Goal: Task Accomplishment & Management: Use online tool/utility

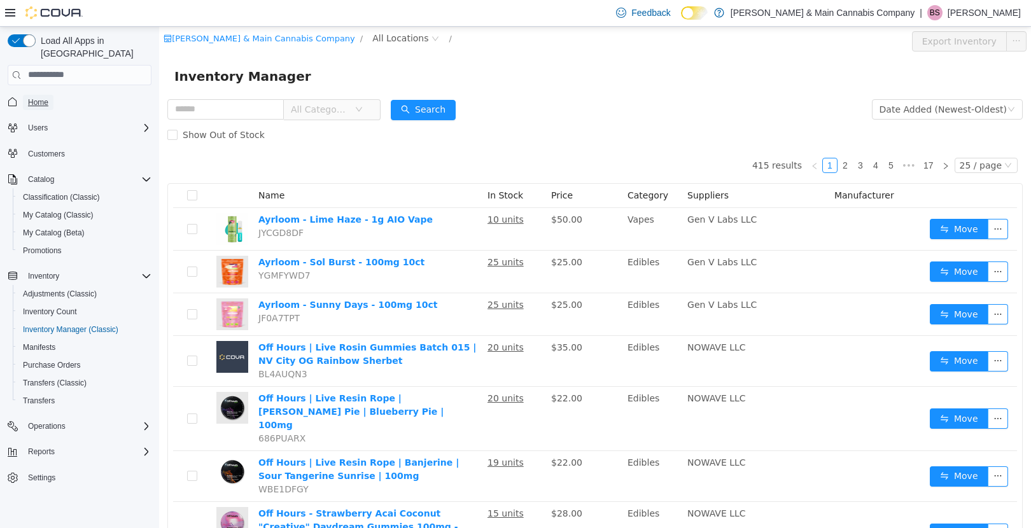
click at [34, 97] on span "Home" at bounding box center [38, 102] width 20 height 10
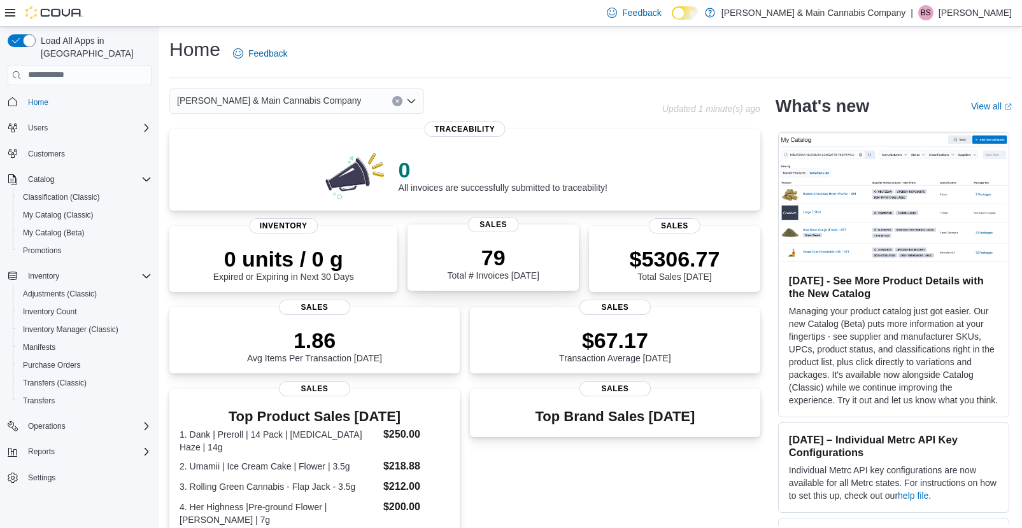
click at [494, 274] on div "79 Total # Invoices [DATE]" at bounding box center [493, 263] width 92 height 36
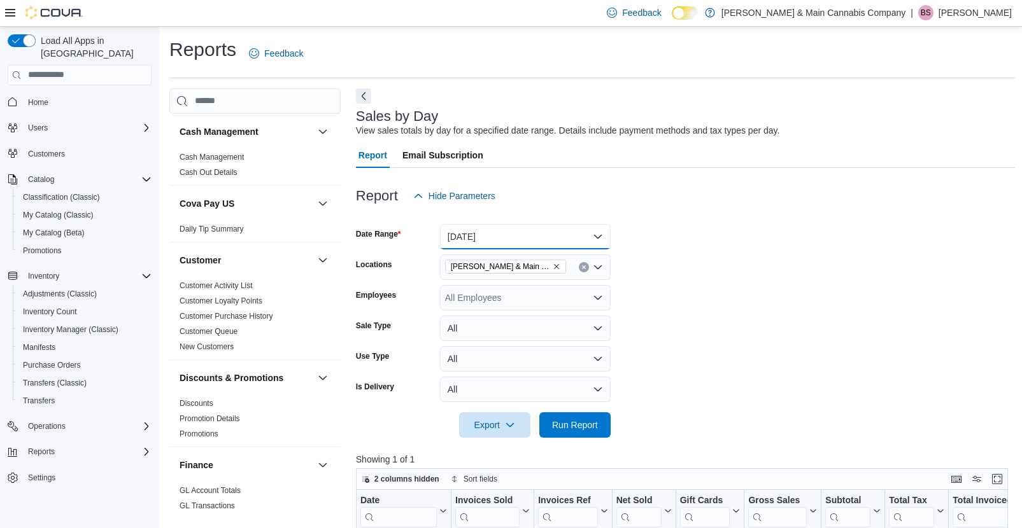
click at [570, 234] on button "Today" at bounding box center [525, 236] width 171 height 25
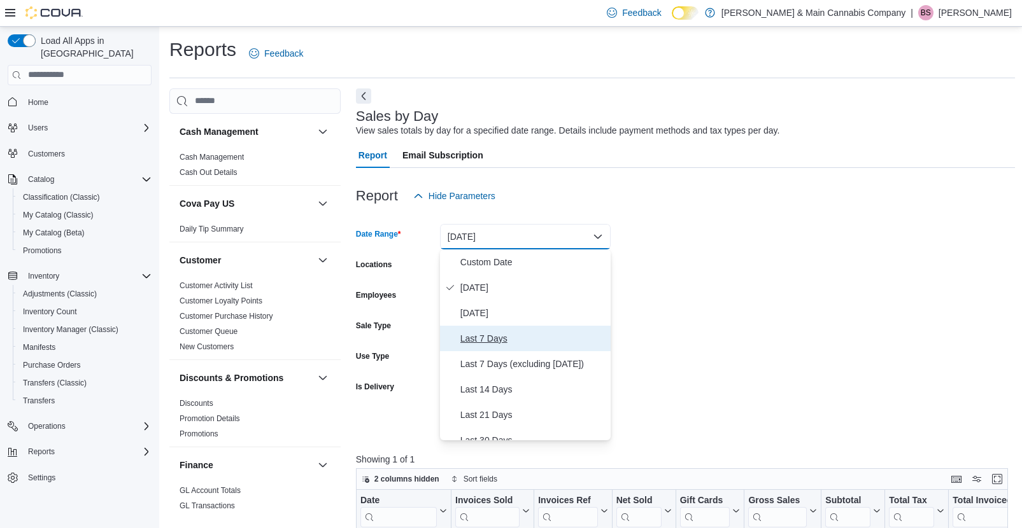
click at [541, 341] on span "Last 7 Days" at bounding box center [532, 338] width 145 height 15
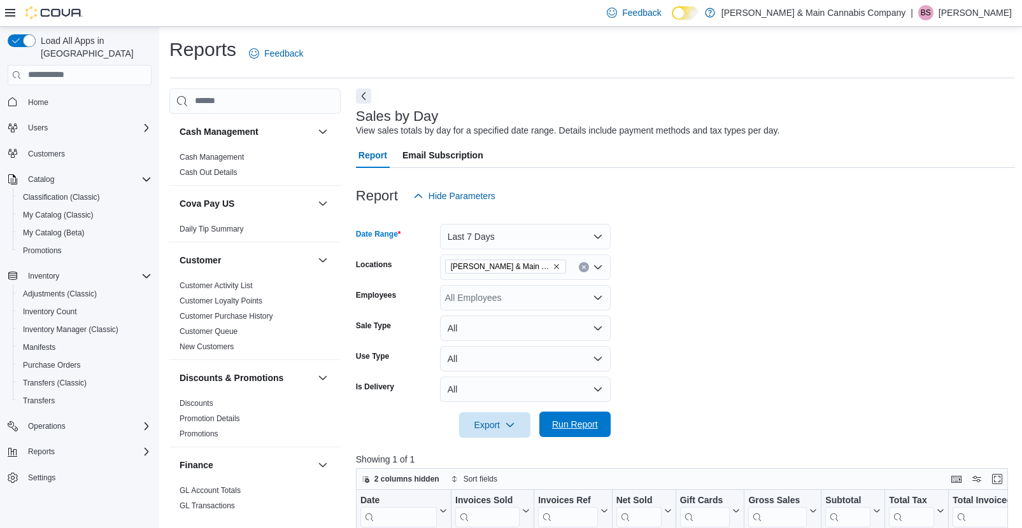
click at [581, 417] on span "Run Report" at bounding box center [575, 424] width 56 height 25
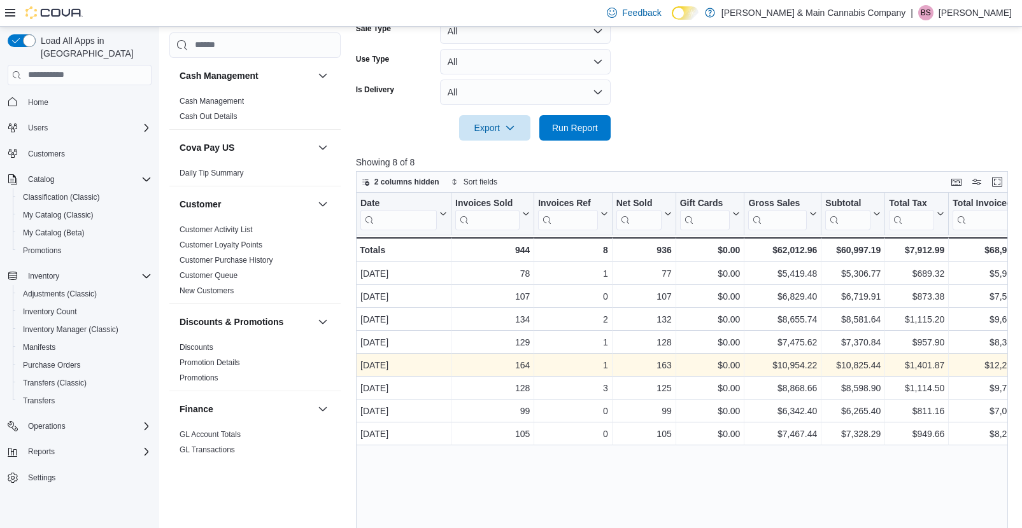
scroll to position [373, 0]
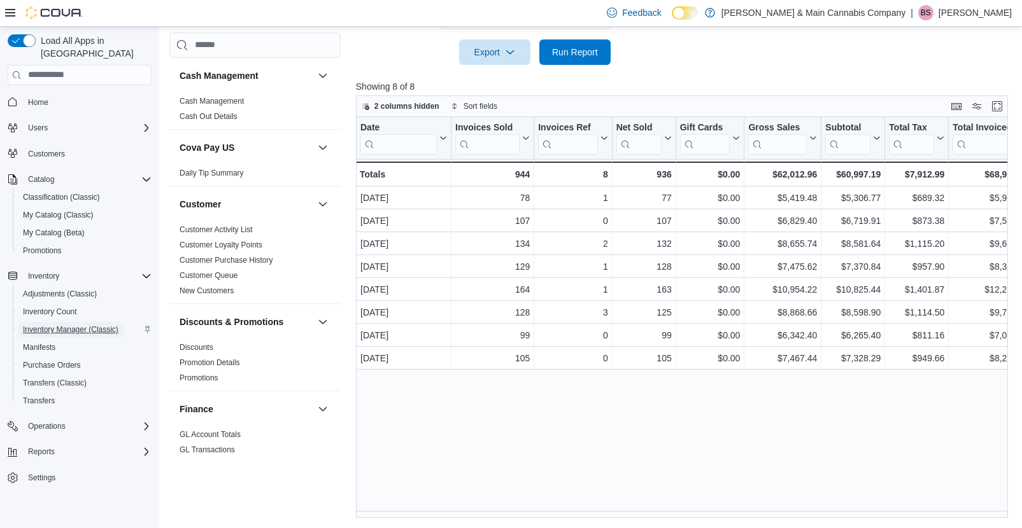
click at [79, 325] on span "Inventory Manager (Classic)" at bounding box center [70, 330] width 95 height 10
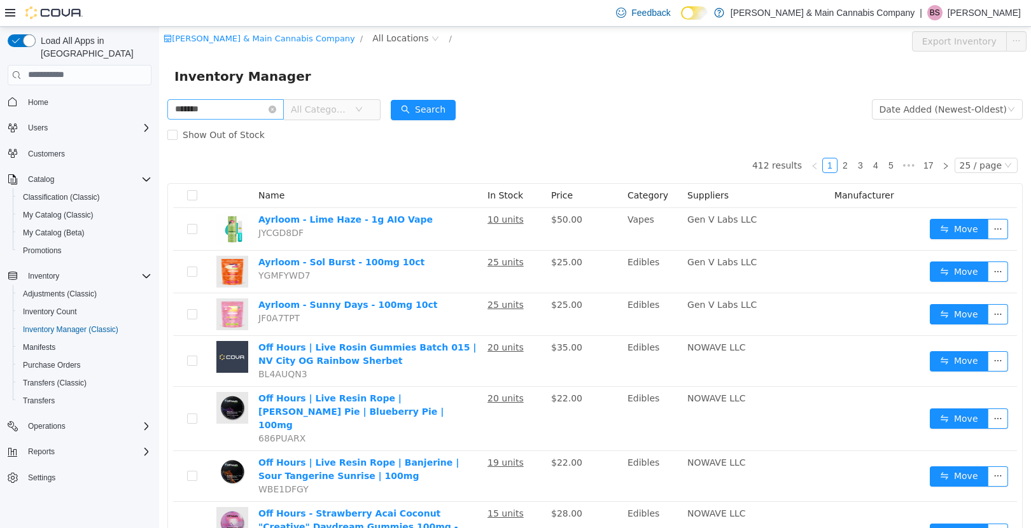
type input "*******"
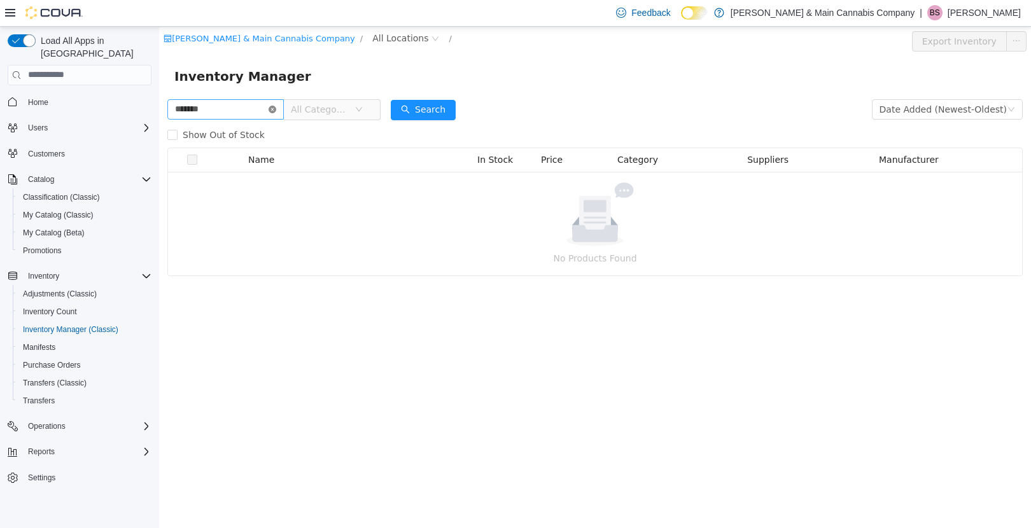
click at [276, 111] on icon "icon: close-circle" at bounding box center [273, 109] width 8 height 8
